Goal: Entertainment & Leisure: Browse casually

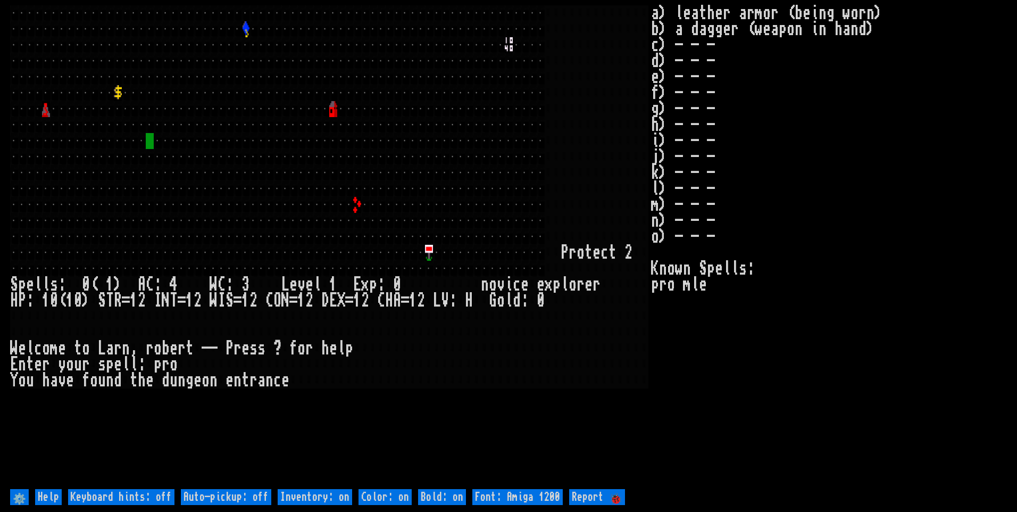
click at [251, 494] on off "Auto-pickup: off" at bounding box center [226, 497] width 90 height 16
type off "Auto-pickup: on"
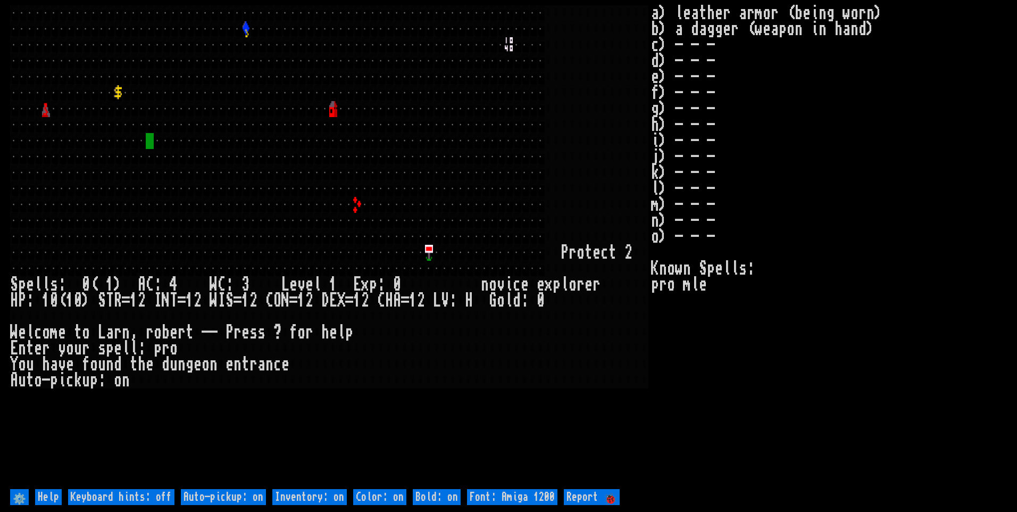
click at [297, 498] on on "Inventory: on" at bounding box center [309, 497] width 74 height 16
type on "Inventory: off"
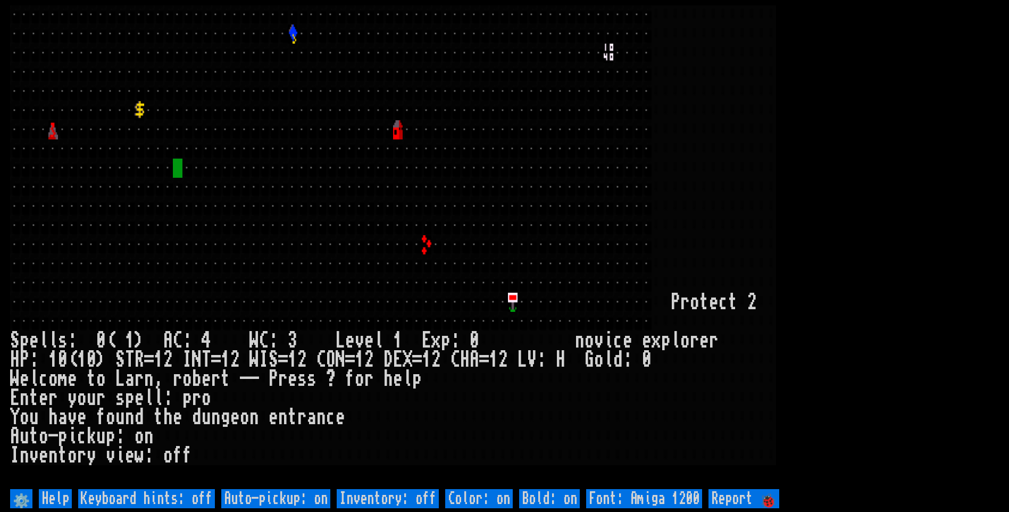
click at [891, 229] on larn at bounding box center [504, 245] width 989 height 481
